Goal: Transaction & Acquisition: Purchase product/service

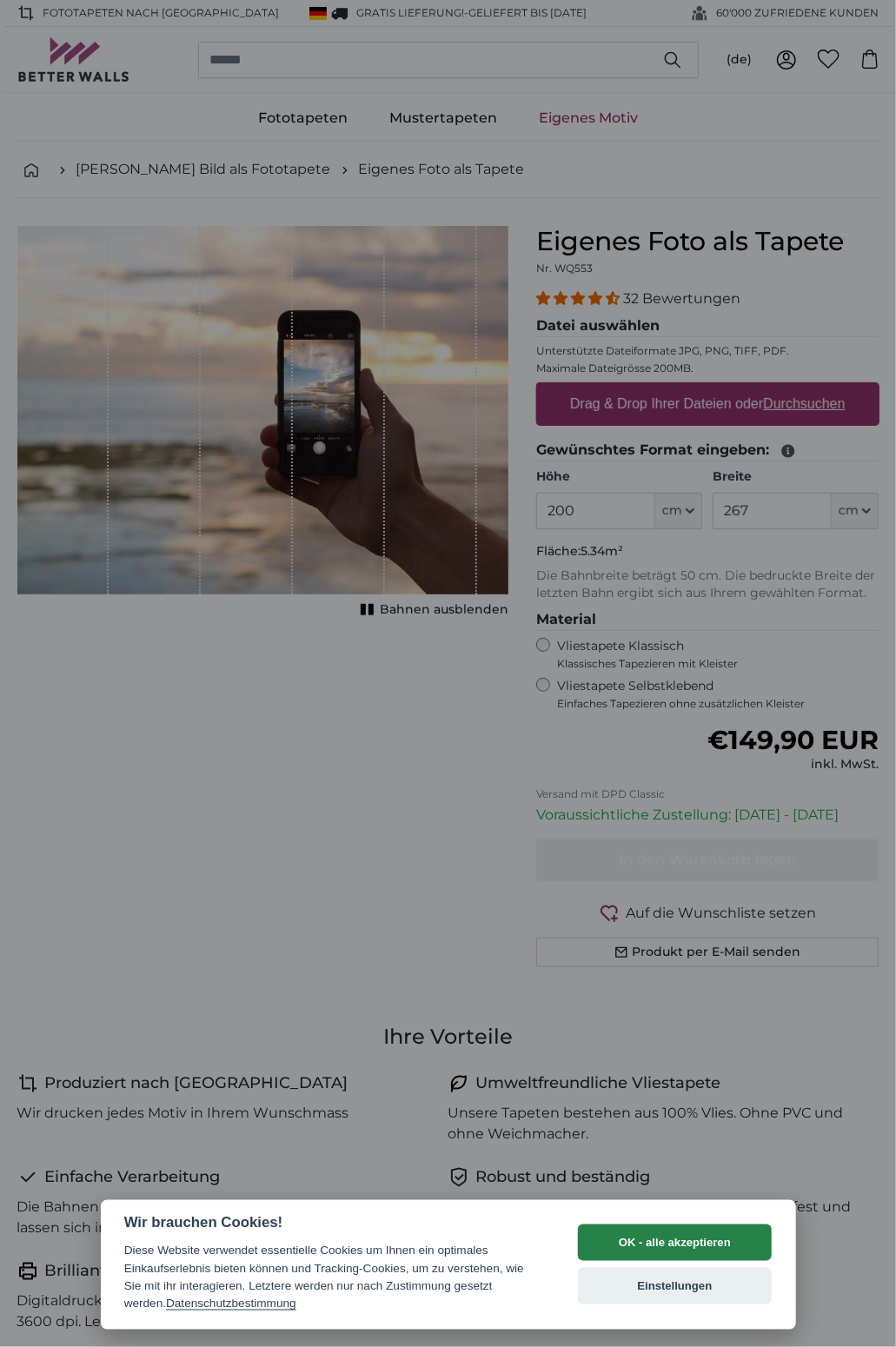
click at [683, 1245] on button "OK - alle akzeptieren" at bounding box center [674, 1243] width 195 height 37
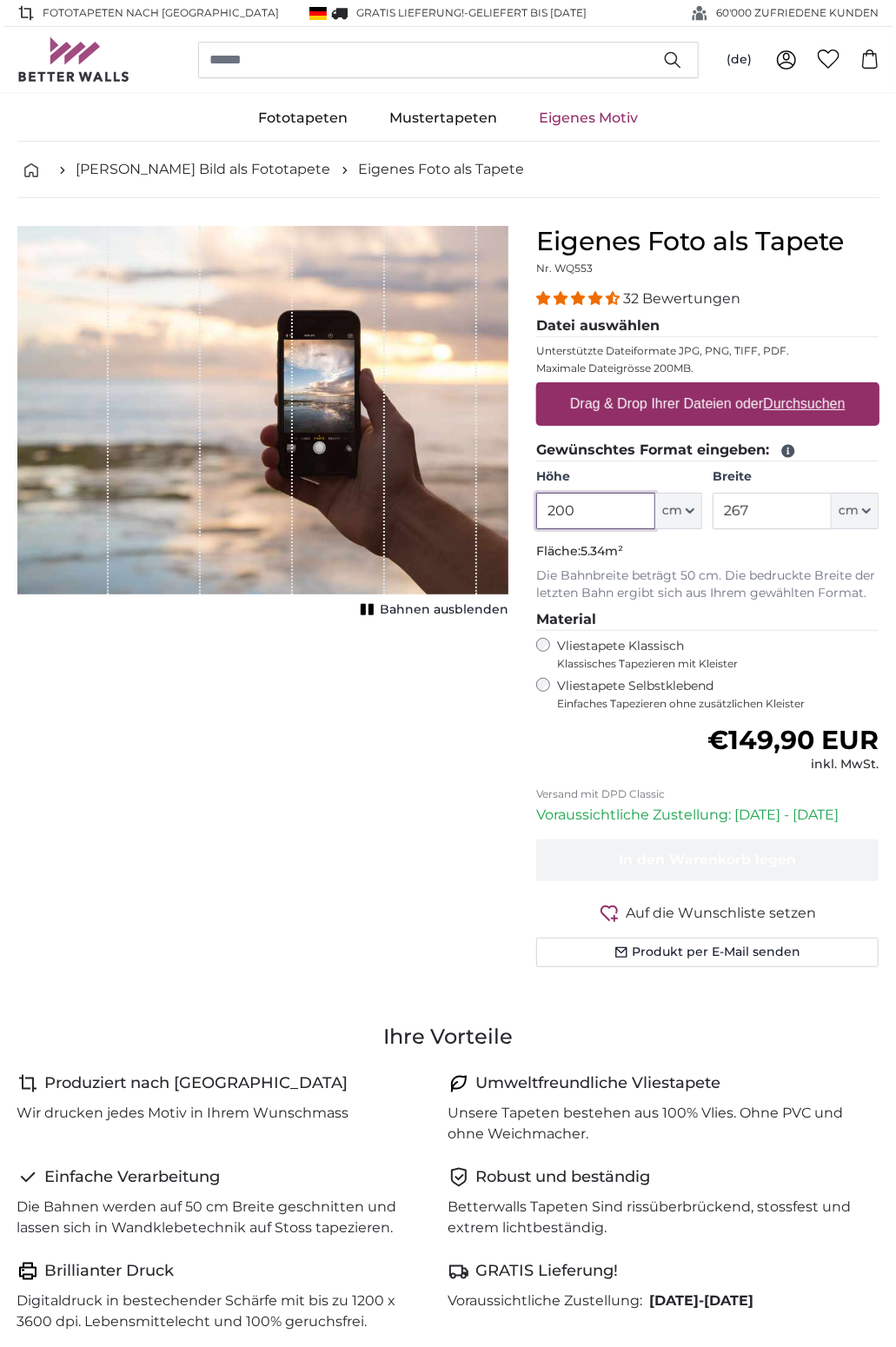
click at [608, 510] on input "200" at bounding box center [596, 511] width 119 height 37
click at [622, 515] on input "200" at bounding box center [596, 511] width 119 height 37
click at [614, 511] on input "200" at bounding box center [596, 511] width 119 height 37
type input "2"
type input "150"
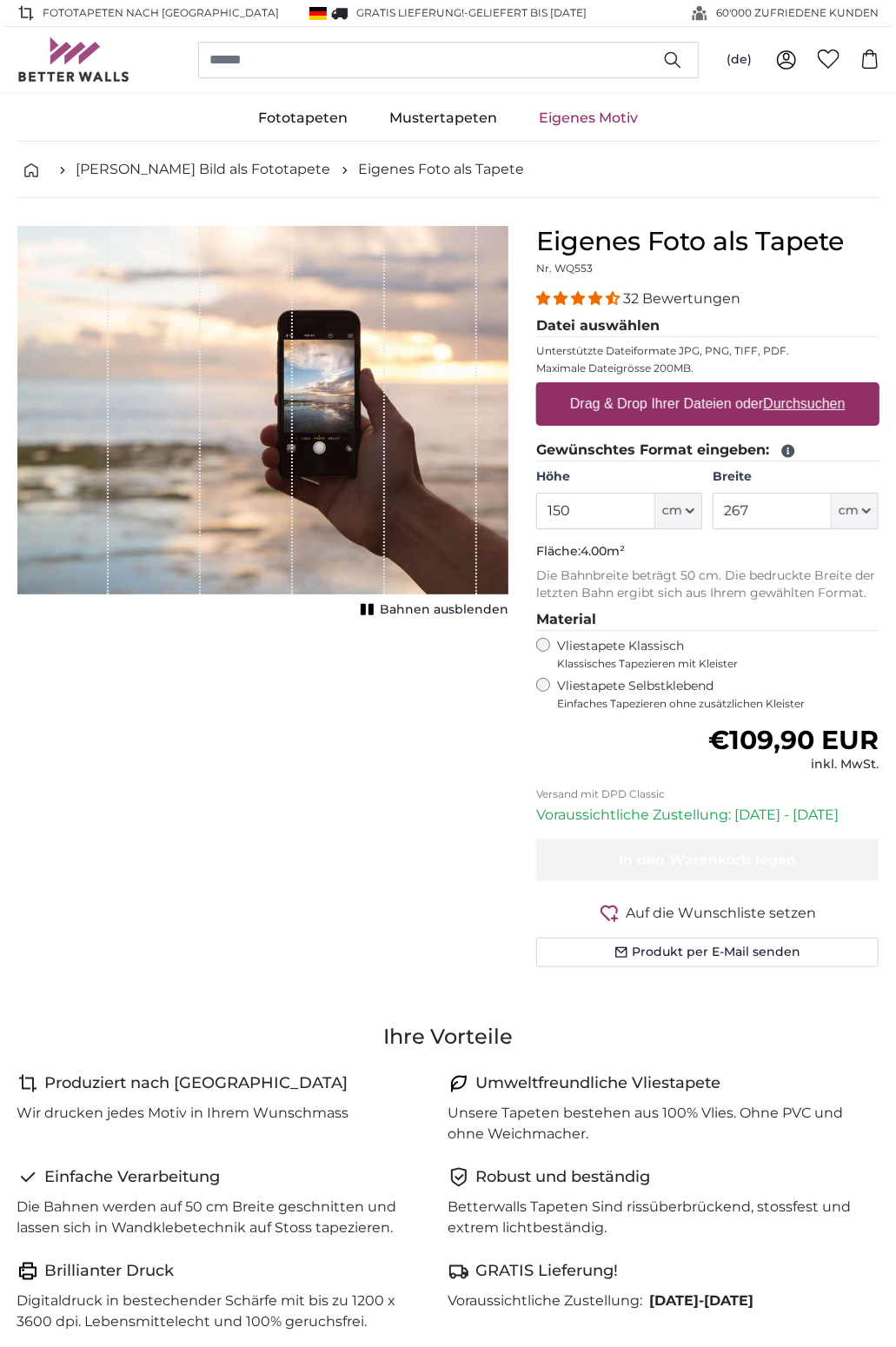
click at [487, 612] on span "Bahnen ausblenden" at bounding box center [444, 610] width 128 height 17
click at [435, 607] on span "Bahnen einblenden" at bounding box center [444, 610] width 127 height 17
click at [487, 615] on span "Bahnen ausblenden" at bounding box center [444, 610] width 128 height 17
